Goal: Information Seeking & Learning: Learn about a topic

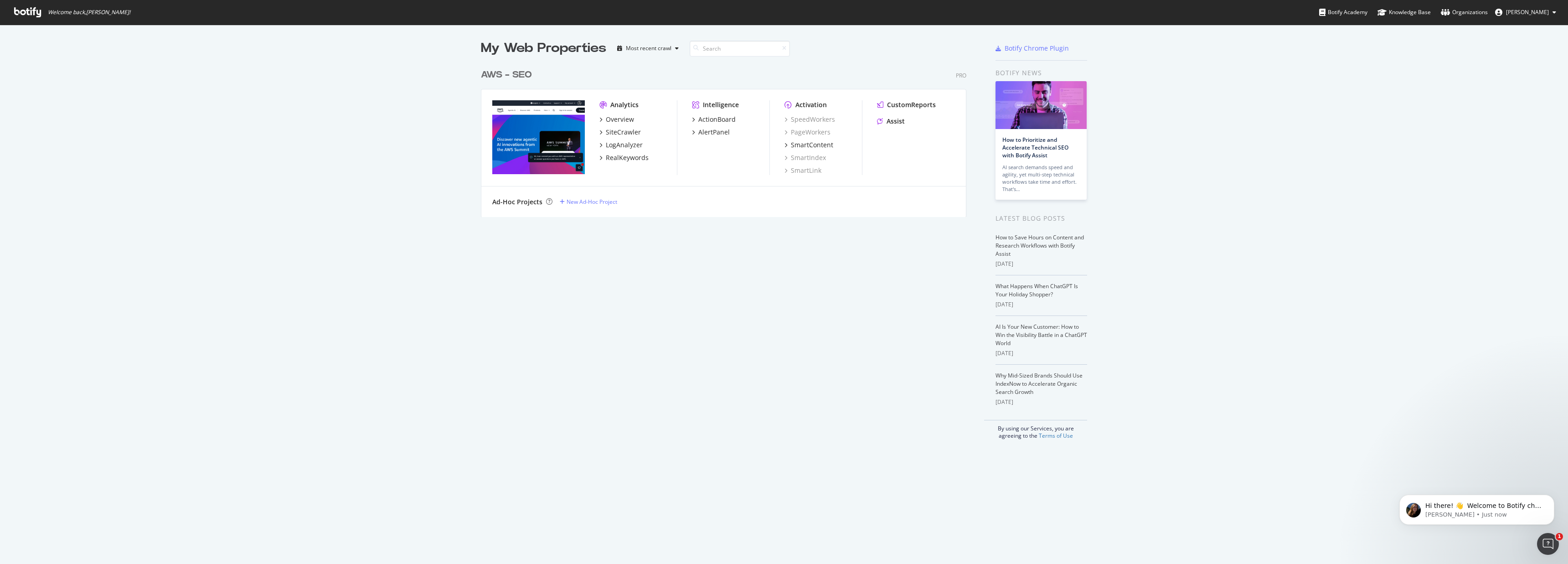
click at [557, 143] on img "grid" at bounding box center [538, 137] width 93 height 74
click at [616, 116] on div "Overview" at bounding box center [620, 119] width 28 height 9
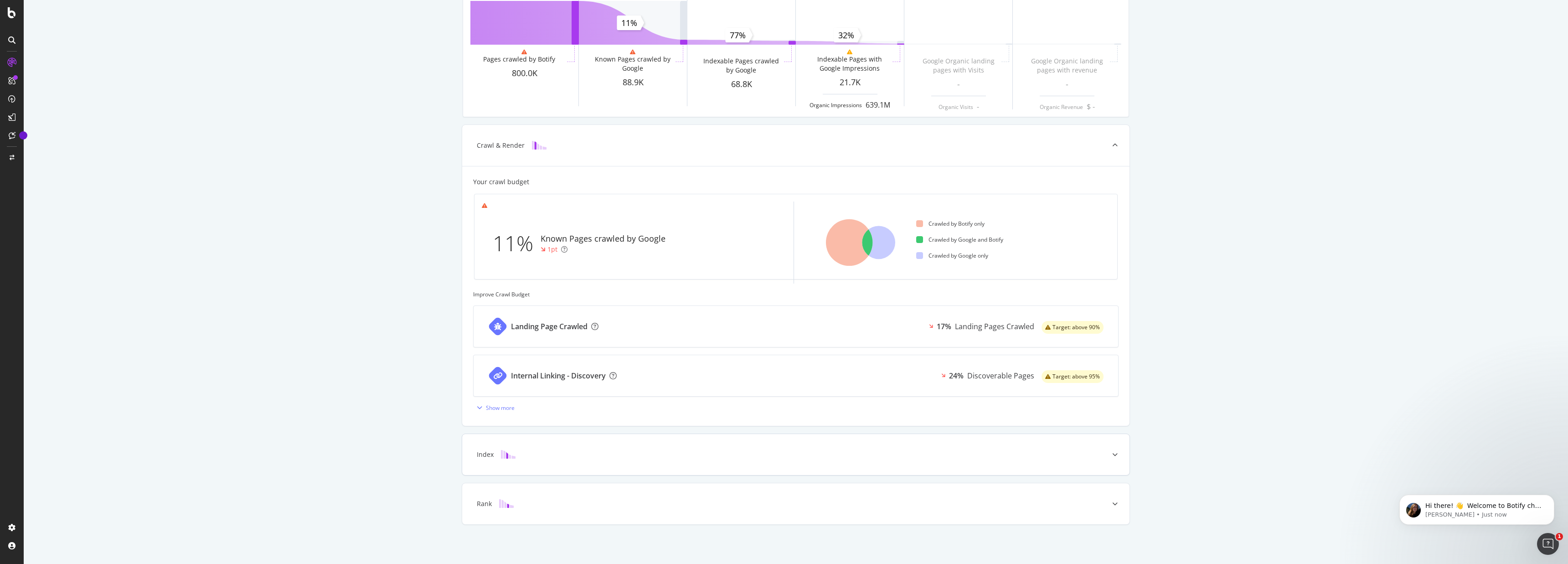
click at [550, 450] on div "Index" at bounding box center [796, 454] width 667 height 41
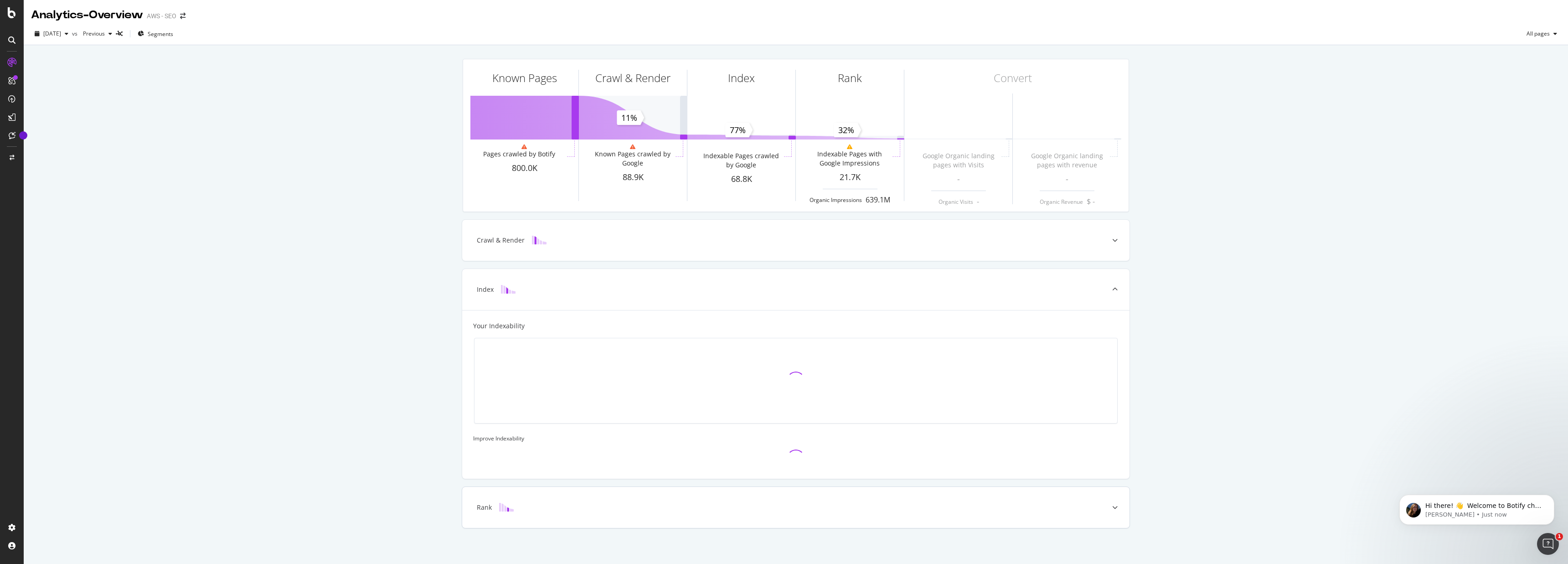
click at [547, 516] on div "Rank" at bounding box center [796, 507] width 667 height 41
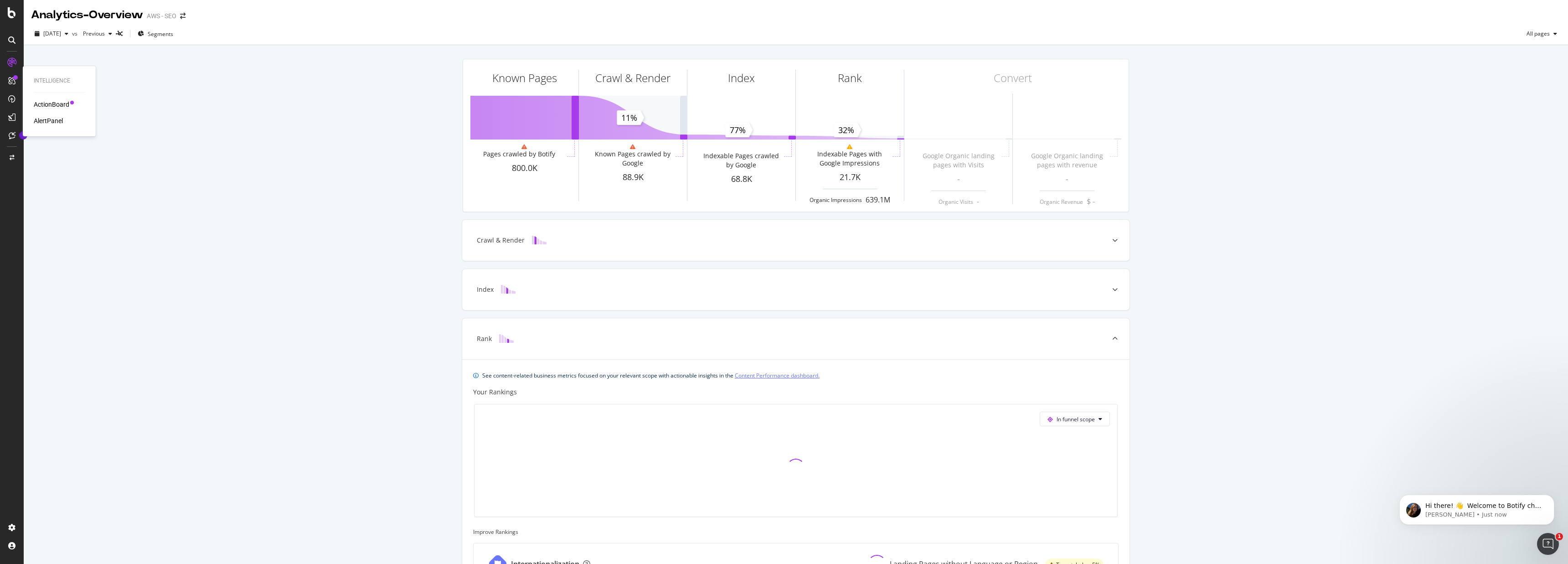
click at [18, 81] on div at bounding box center [12, 81] width 15 height 15
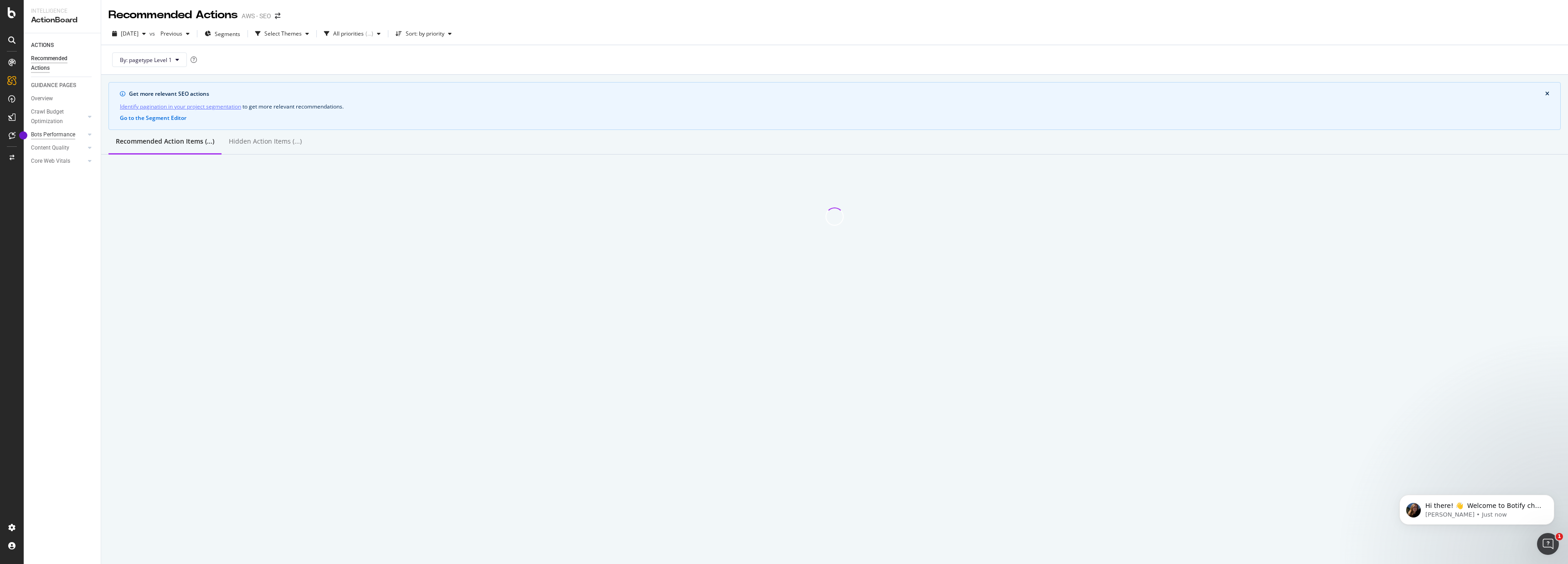
click at [65, 137] on div "Bots Performance" at bounding box center [52, 135] width 44 height 10
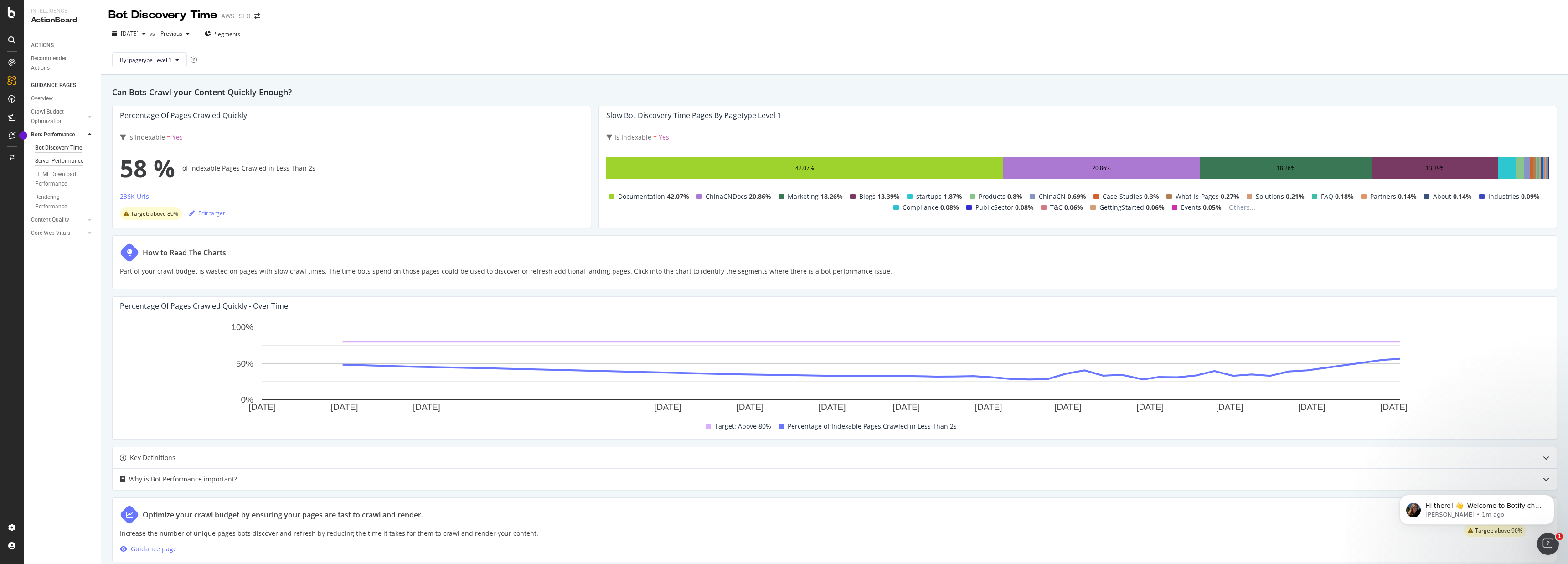
click at [49, 162] on div "Server Performance" at bounding box center [60, 161] width 48 height 10
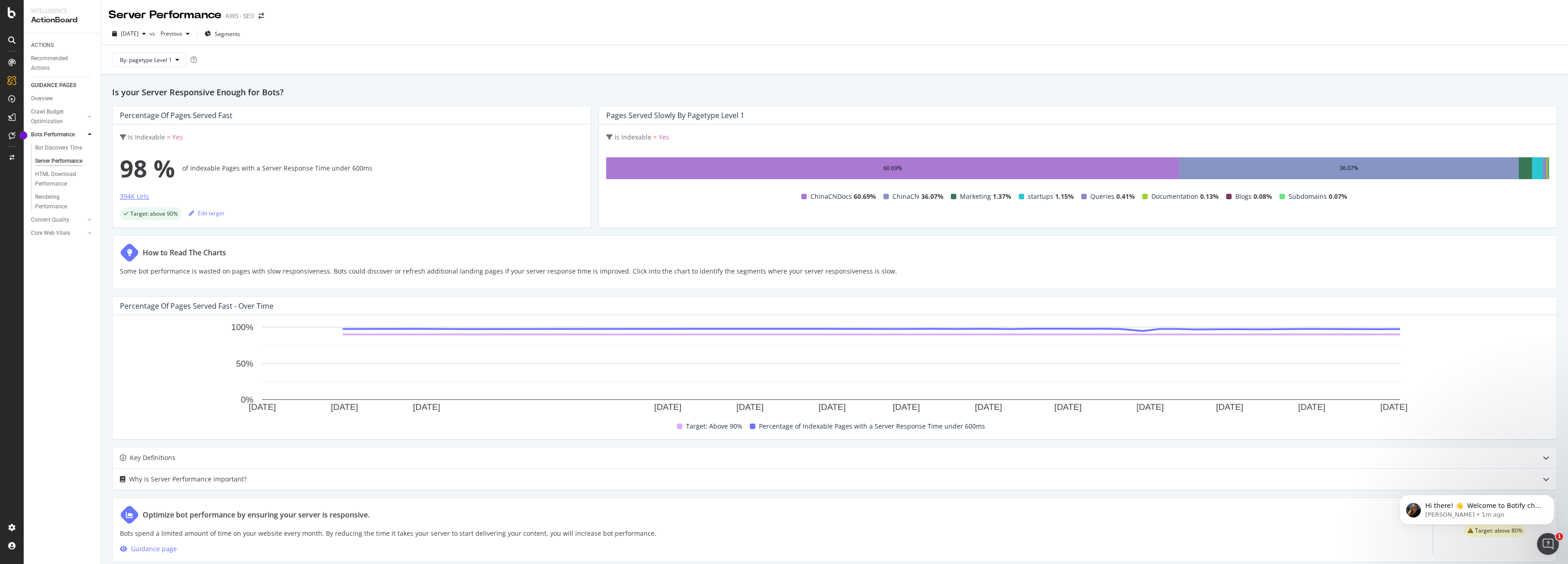
click at [131, 195] on div "394K Urls" at bounding box center [135, 196] width 29 height 9
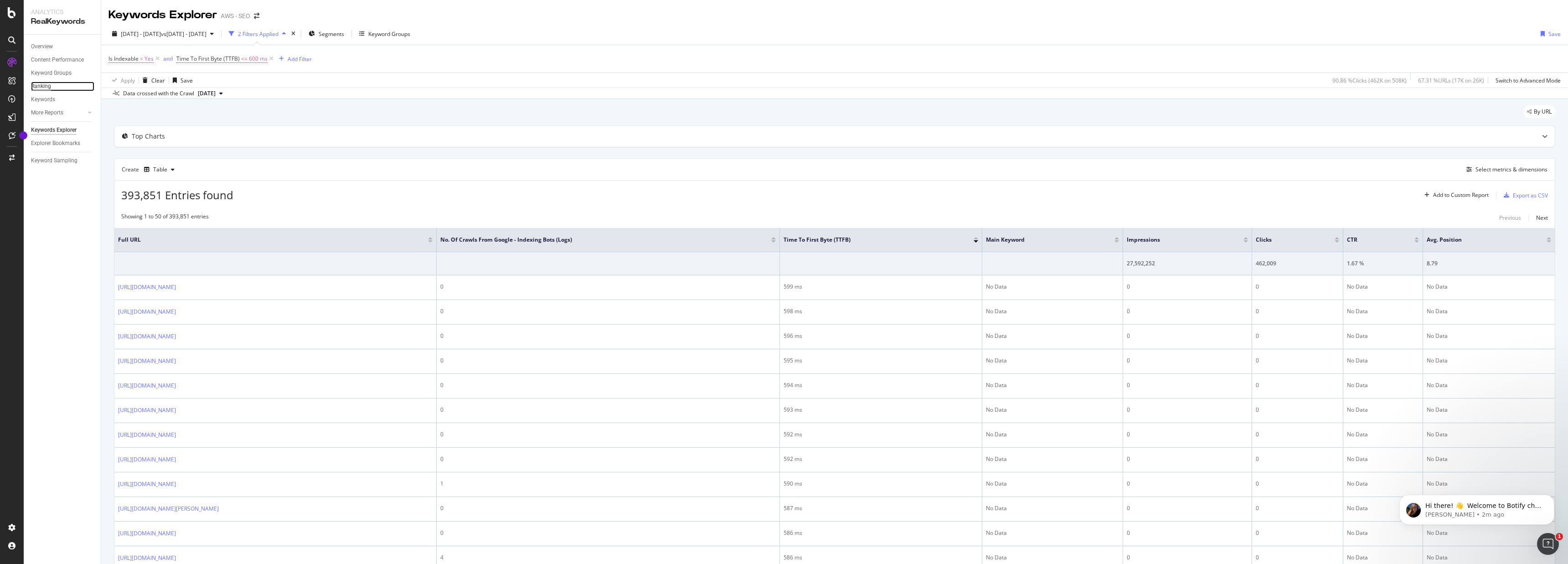
click at [47, 89] on div "Ranking" at bounding box center [40, 86] width 20 height 10
